Goal: Check status: Check status

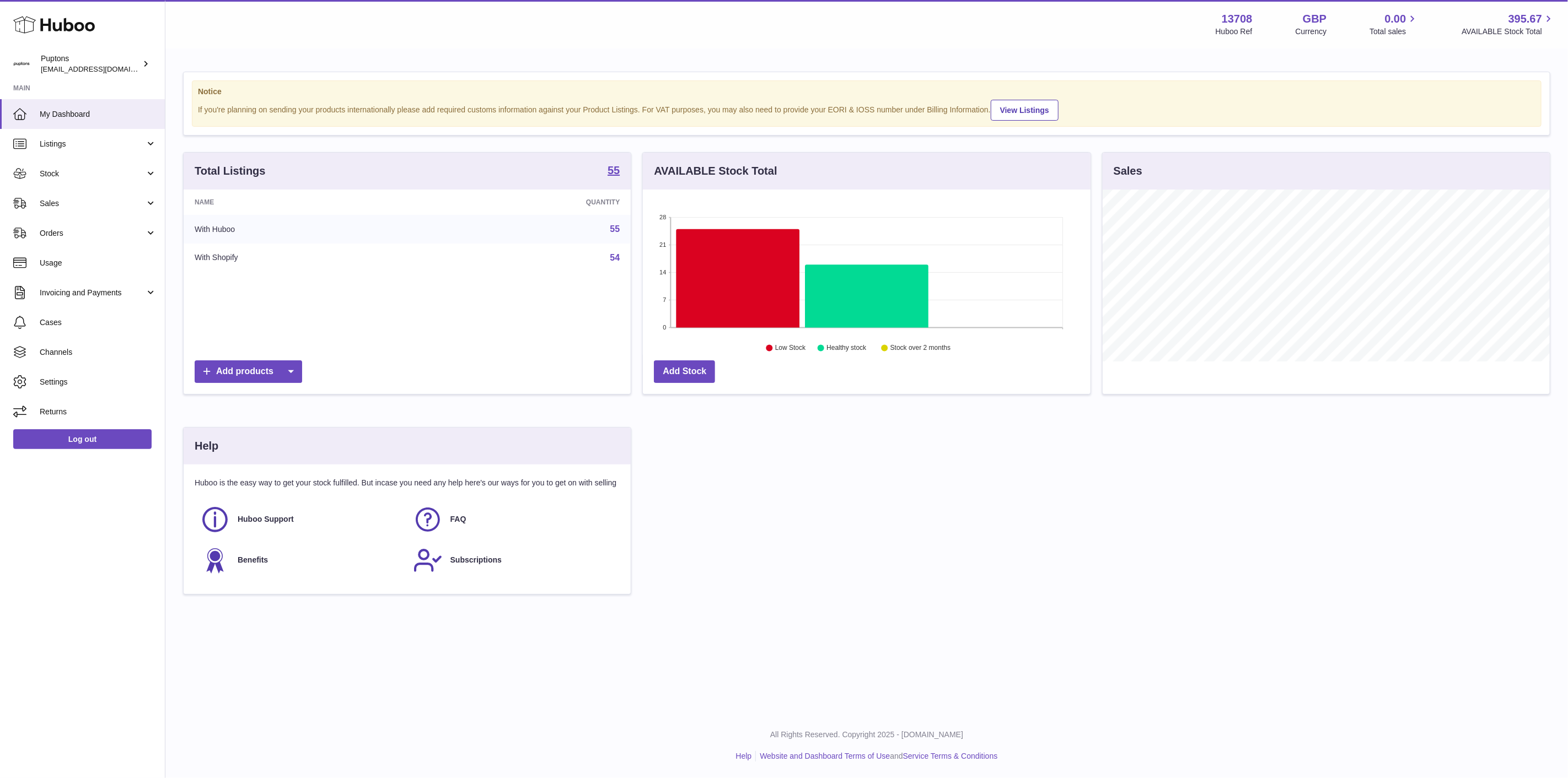
scroll to position [172, 447]
click at [91, 199] on span "Sales" at bounding box center [92, 203] width 105 height 10
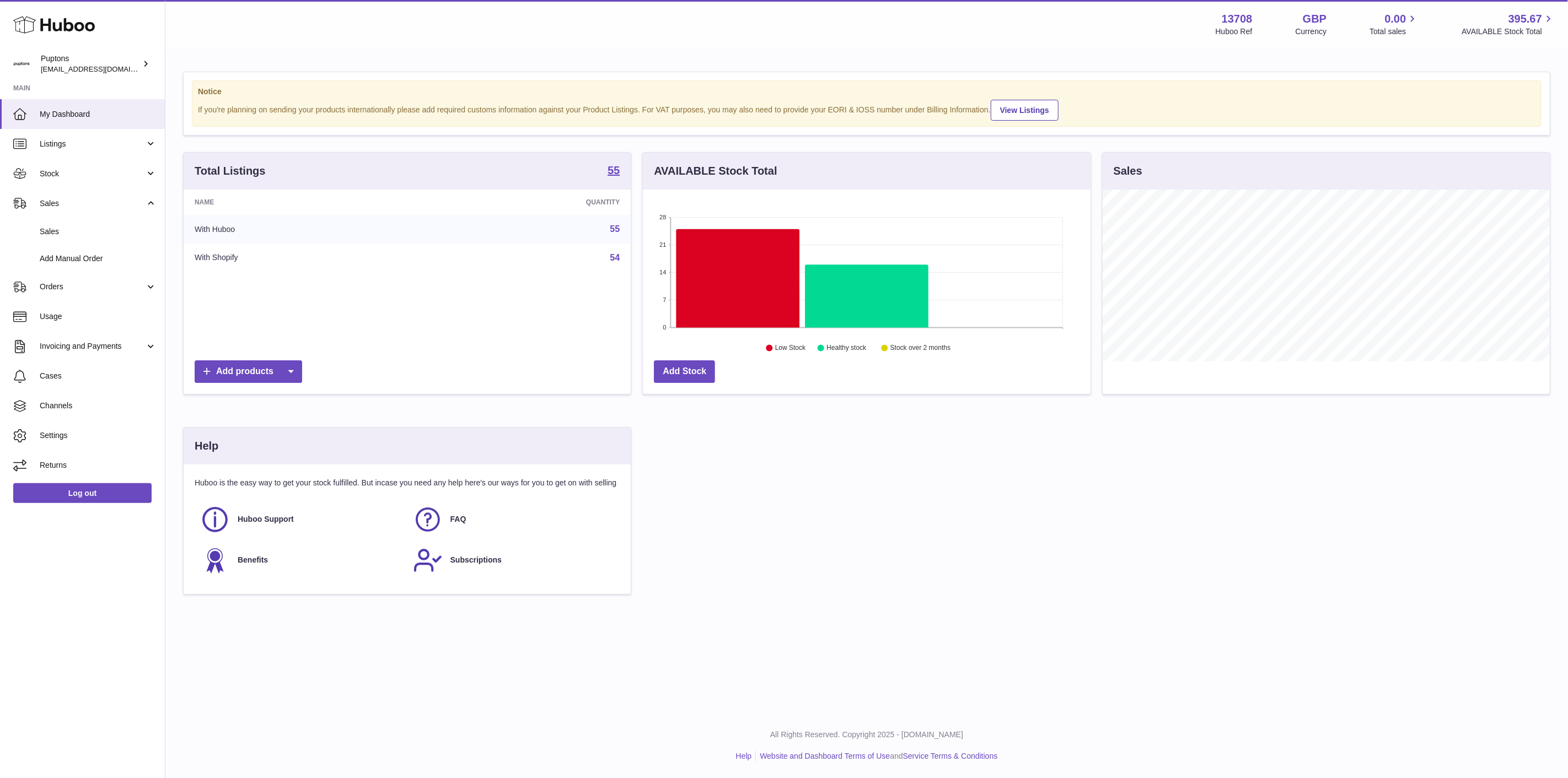
click at [61, 169] on span "Stock" at bounding box center [92, 174] width 105 height 10
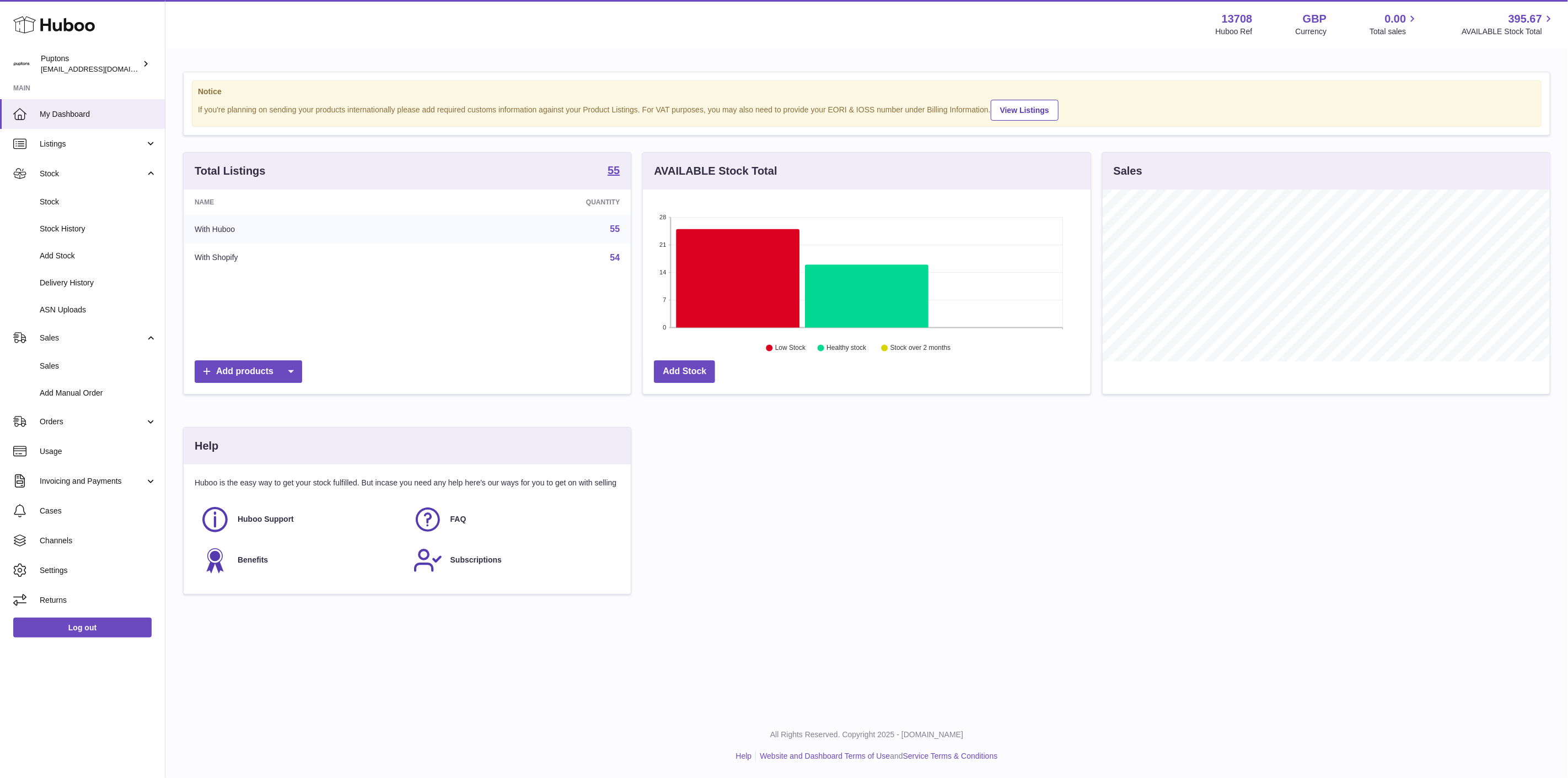
click at [74, 202] on span "Stock" at bounding box center [98, 201] width 117 height 10
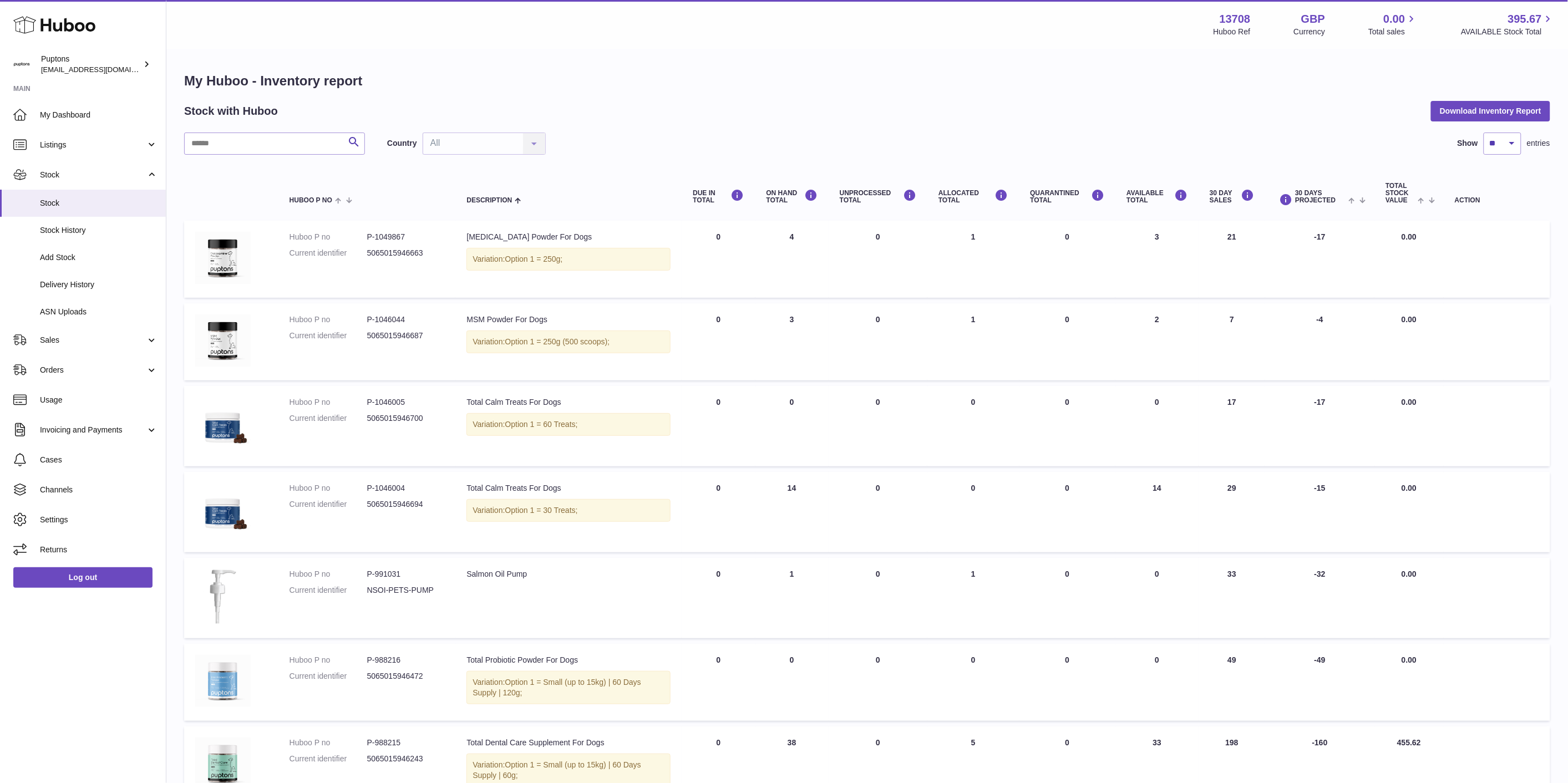
click at [75, 282] on span "Delivery History" at bounding box center [98, 284] width 118 height 10
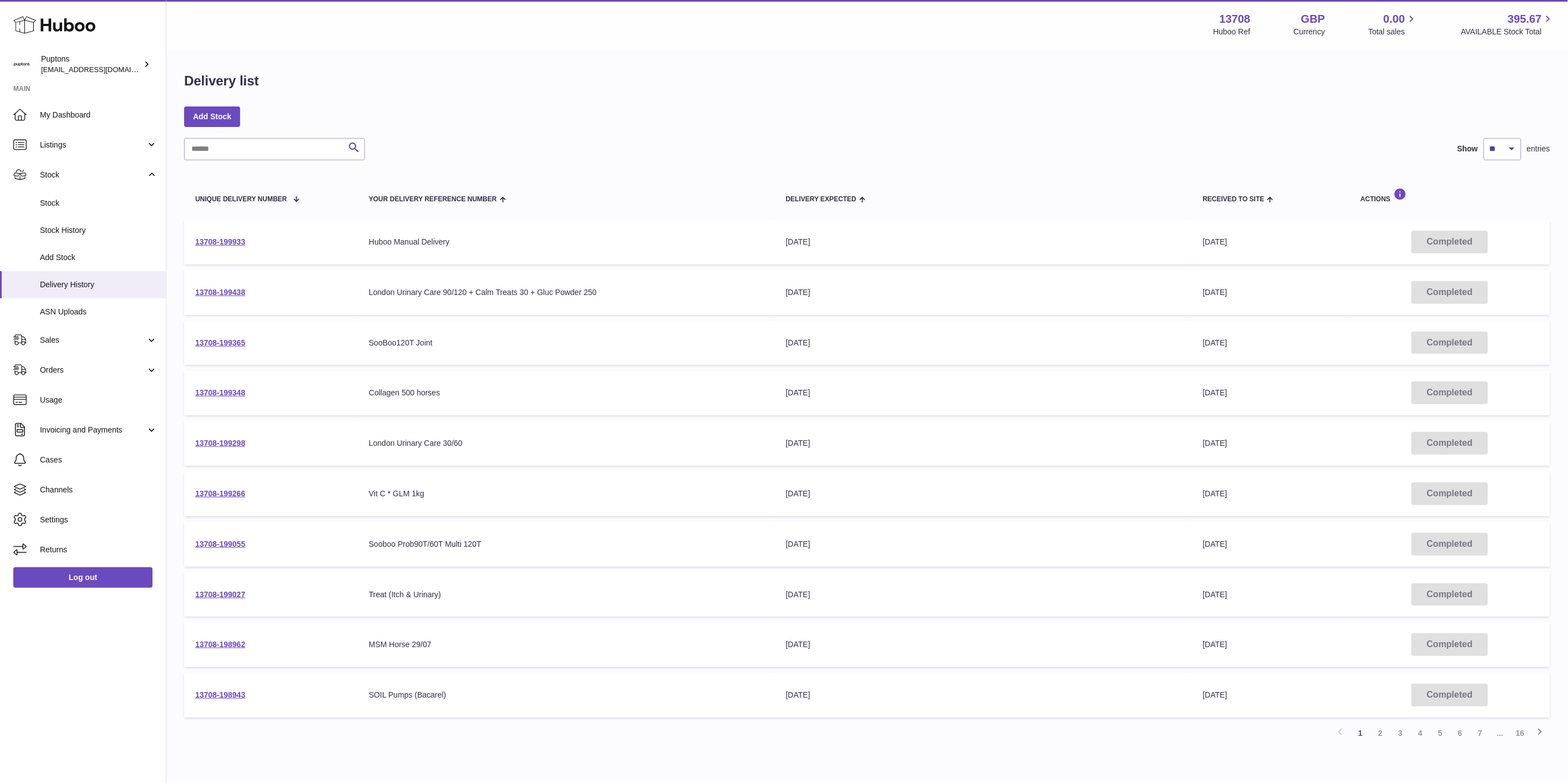
click at [236, 240] on link "13708-199933" at bounding box center [220, 242] width 50 height 9
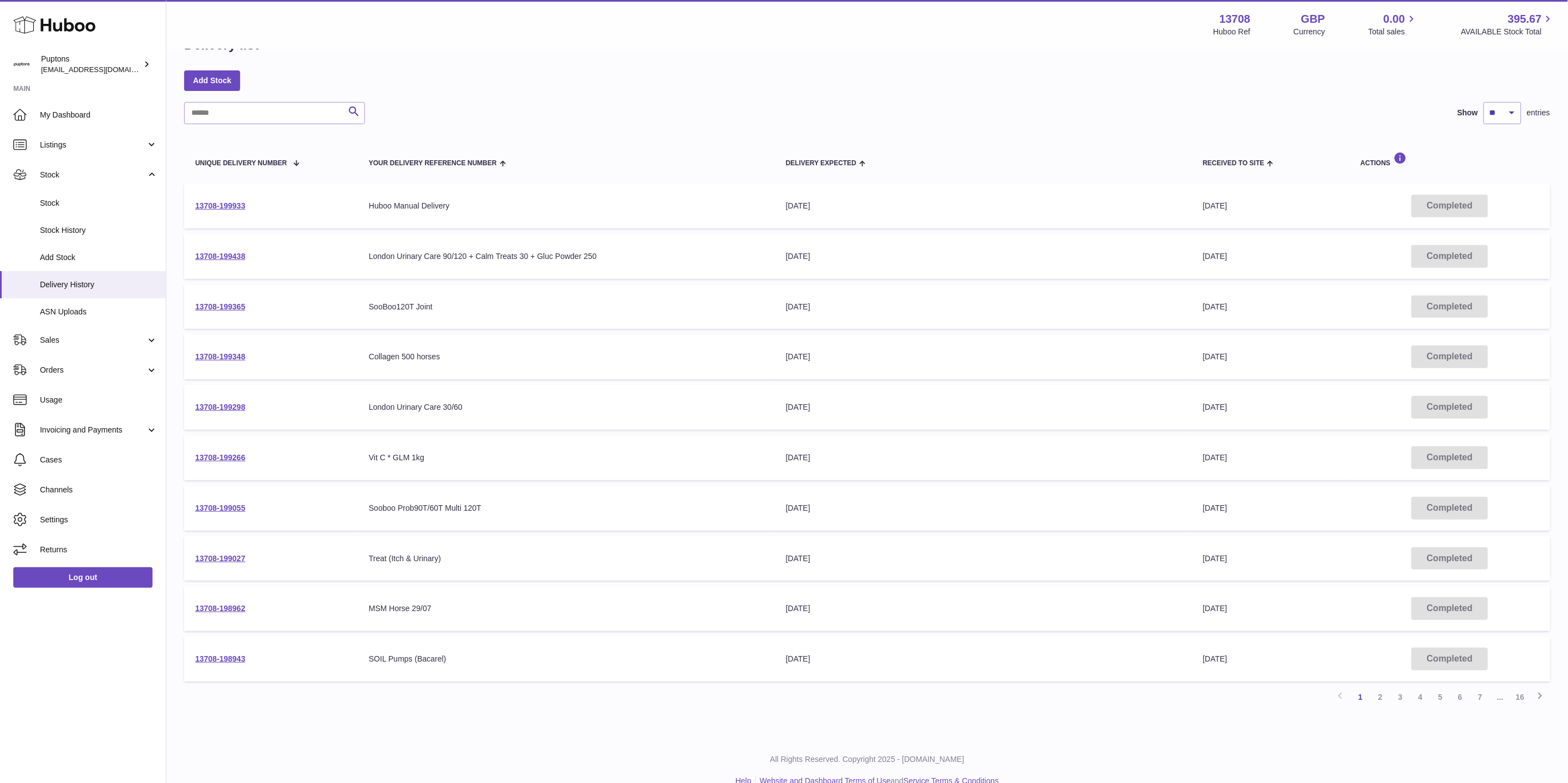
scroll to position [56, 0]
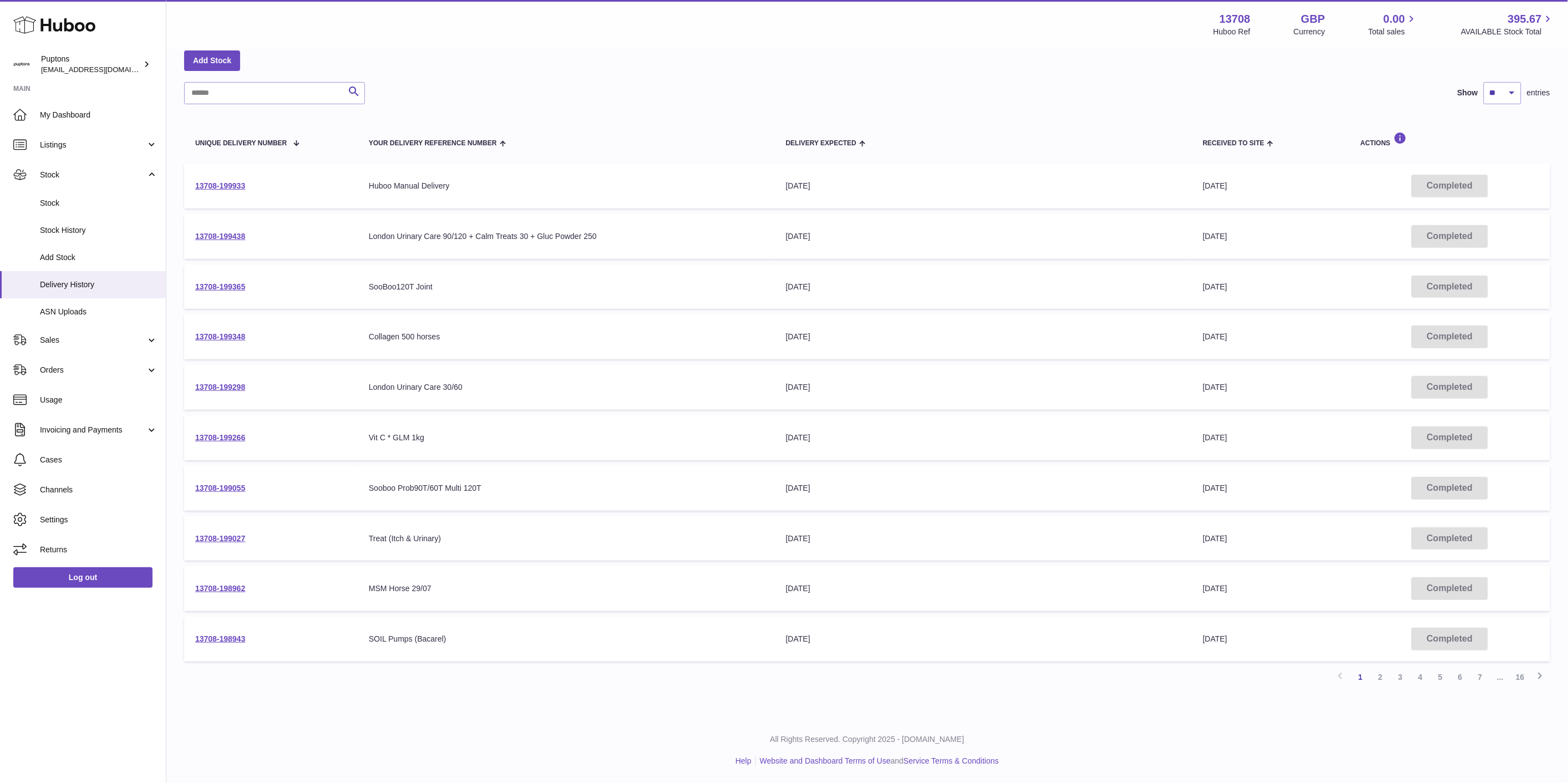
click at [238, 341] on link "13708-199348" at bounding box center [220, 336] width 50 height 9
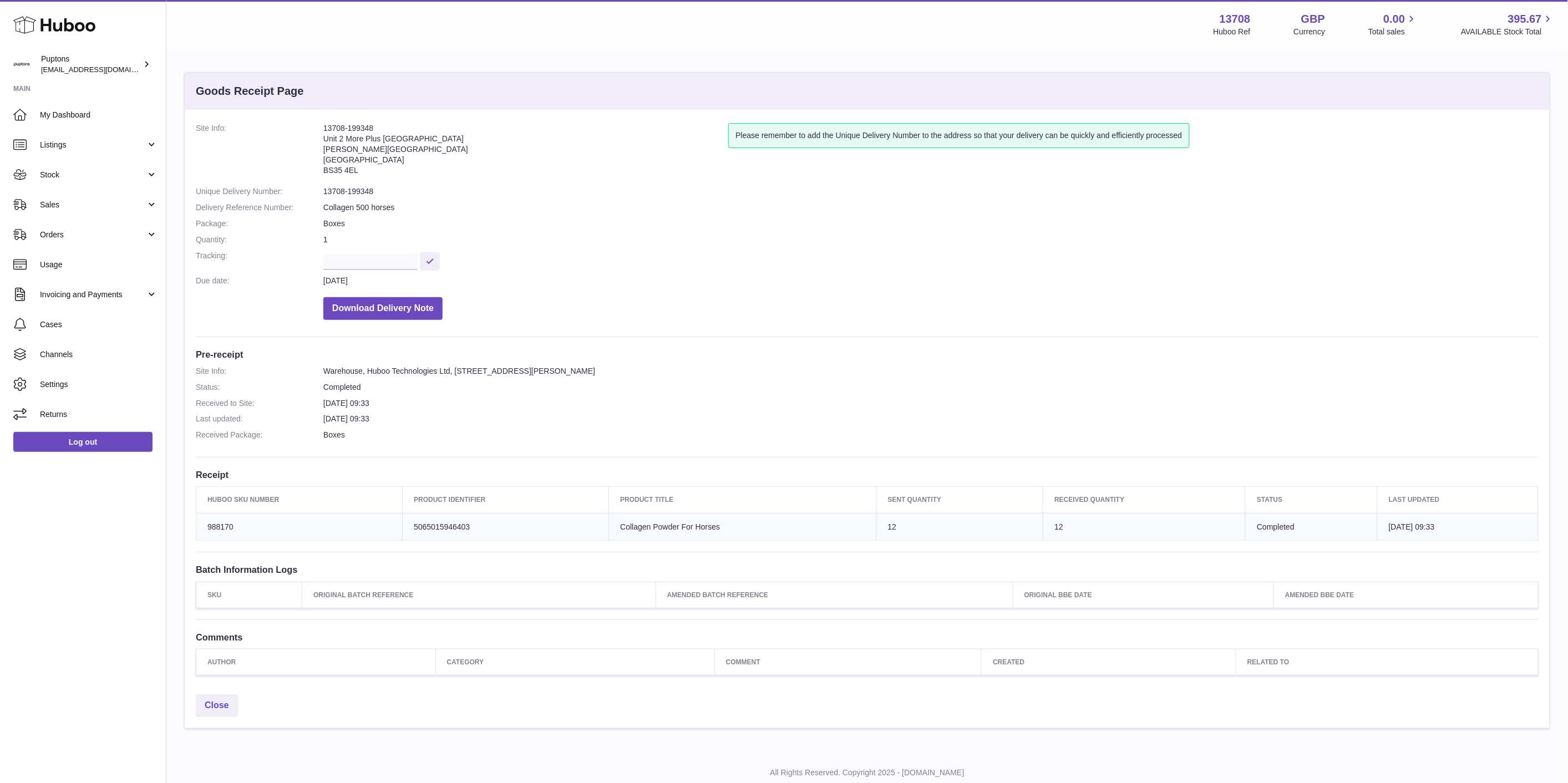
scroll to position [33, 0]
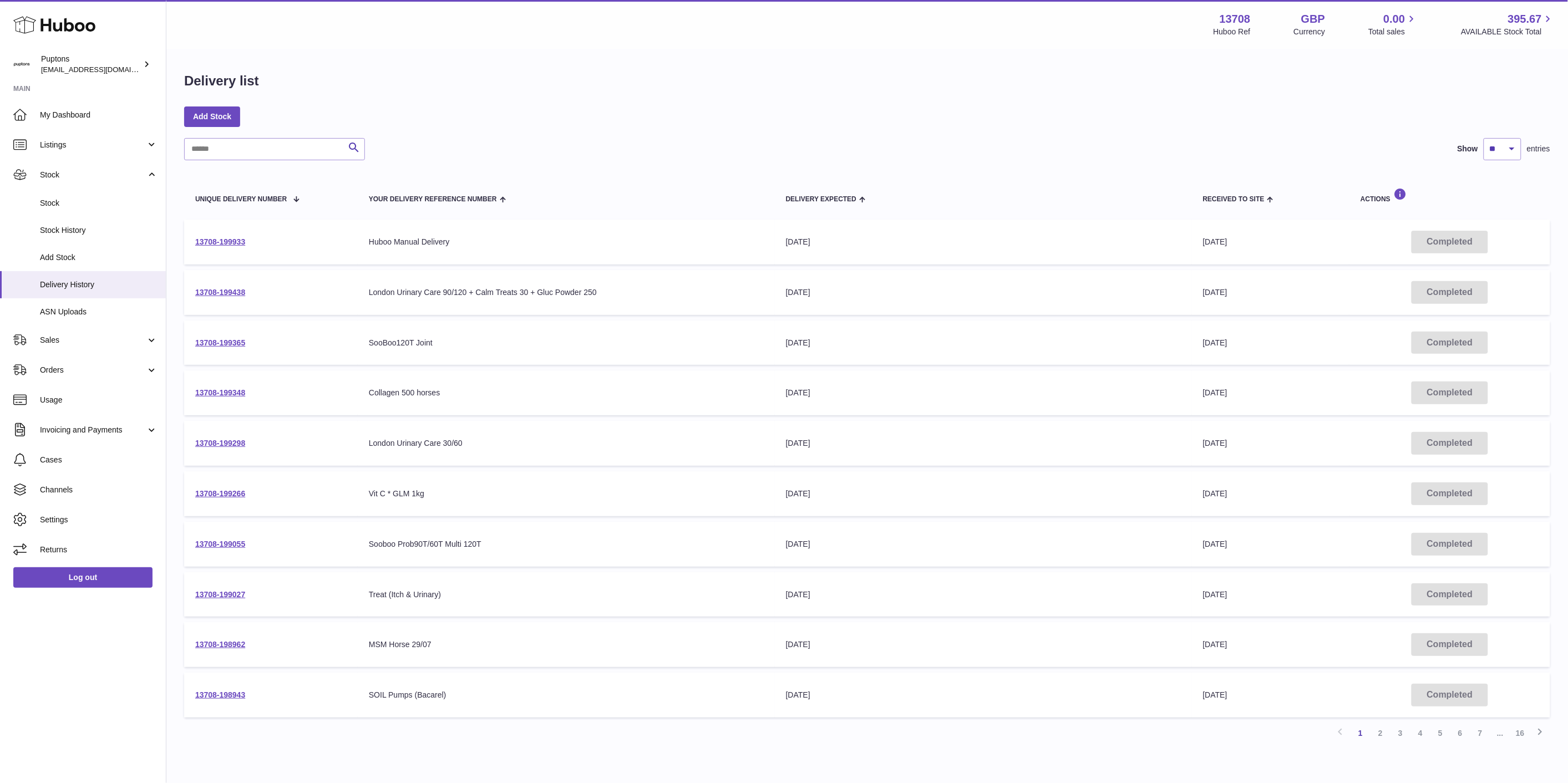
scroll to position [56, 0]
